Goal: Task Accomplishment & Management: Manage account settings

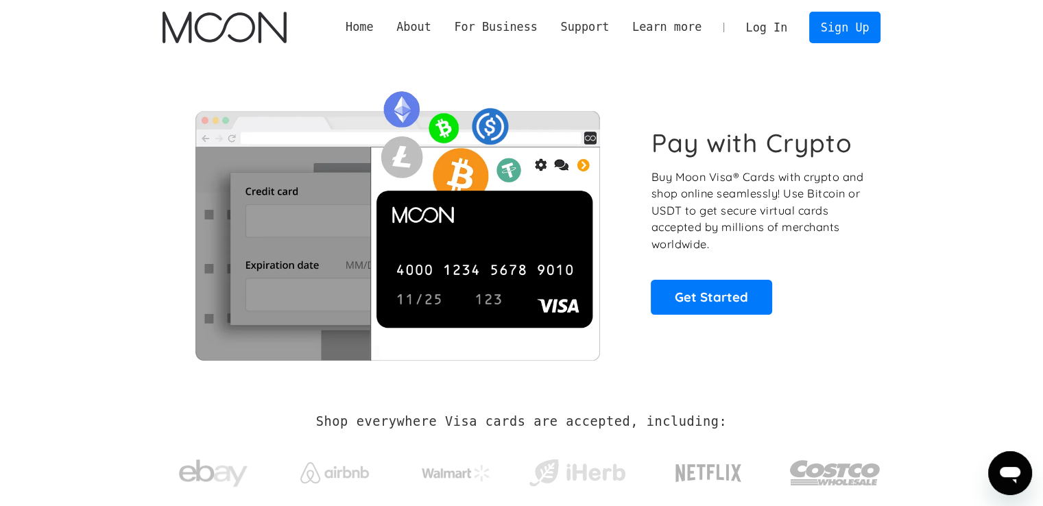
click at [779, 29] on link "Log In" at bounding box center [766, 27] width 64 height 30
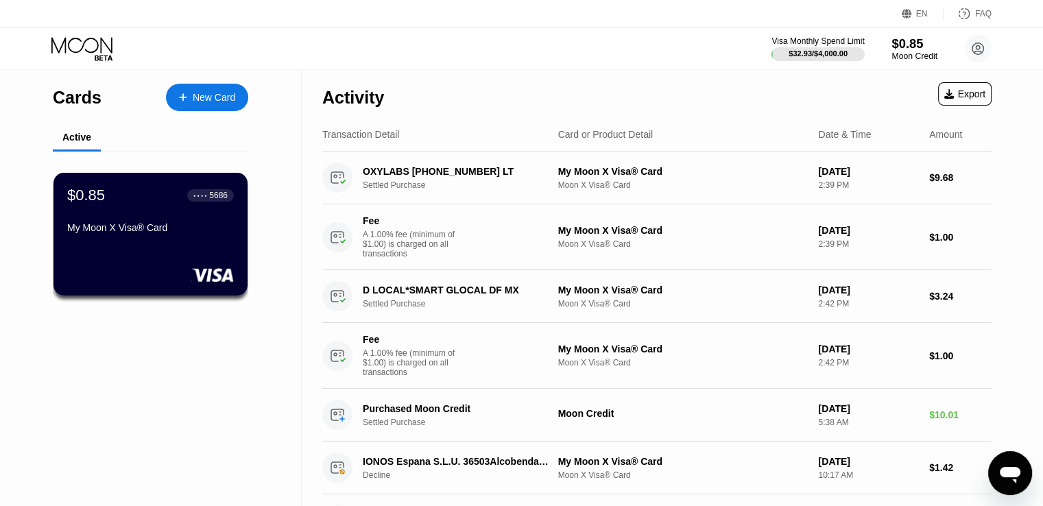
click at [915, 50] on div "$0.85" at bounding box center [914, 43] width 46 height 14
